Goal: Task Accomplishment & Management: Manage account settings

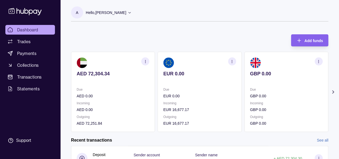
click at [232, 63] on icon "button" at bounding box center [232, 61] width 4 height 4
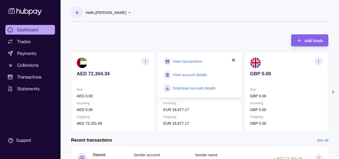
click at [191, 61] on link "View transactions" at bounding box center [187, 61] width 29 height 6
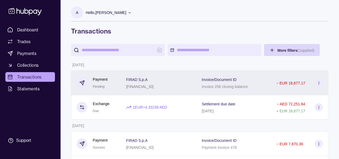
click at [318, 81] on icon at bounding box center [319, 83] width 4 height 4
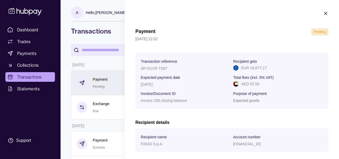
scroll to position [27, 0]
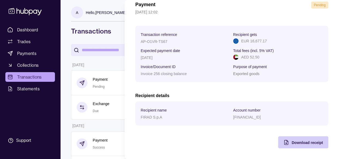
click at [305, 144] on span "Download receipt" at bounding box center [307, 142] width 31 height 4
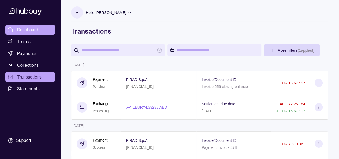
click at [31, 30] on span "Dashboard" at bounding box center [27, 30] width 21 height 6
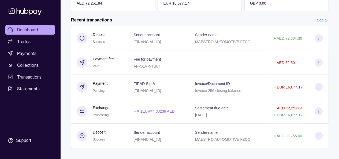
scroll to position [125, 0]
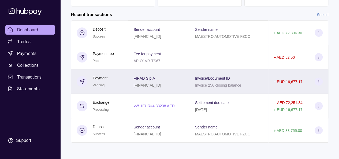
click at [320, 82] on icon at bounding box center [319, 82] width 4 height 4
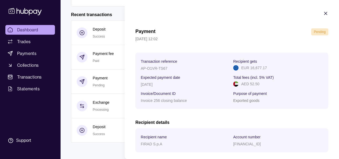
click at [323, 15] on icon "button" at bounding box center [325, 13] width 5 height 5
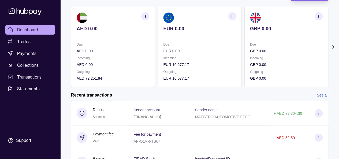
scroll to position [0, 0]
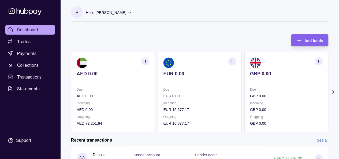
click at [128, 12] on icon at bounding box center [130, 12] width 4 height 4
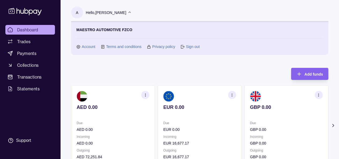
click at [194, 48] on link "Sign out" at bounding box center [193, 47] width 14 height 6
